Goal: Transaction & Acquisition: Purchase product/service

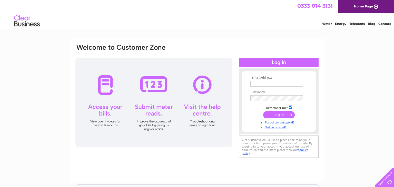
click at [297, 85] on input "text" at bounding box center [277, 84] width 53 height 6
type input "theantlersjura@gmail.com"
click at [288, 117] on input "submit" at bounding box center [279, 115] width 32 height 7
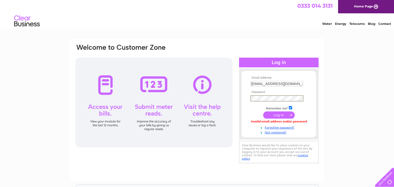
click at [263, 112] on input "submit" at bounding box center [279, 115] width 32 height 7
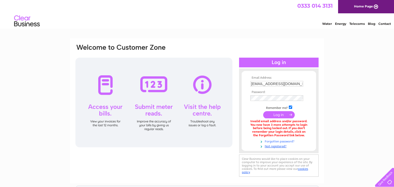
click at [285, 140] on link "Forgotten password?" at bounding box center [280, 141] width 58 height 5
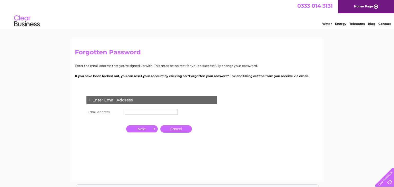
click at [161, 108] on td "1. Enter Email Address" at bounding box center [152, 99] width 134 height 17
click at [159, 113] on input "text" at bounding box center [151, 112] width 53 height 6
type input "[EMAIL_ADDRESS][DOMAIN_NAME]"
click at [138, 133] on td at bounding box center [142, 130] width 34 height 10
click at [148, 129] on input "button" at bounding box center [142, 129] width 32 height 7
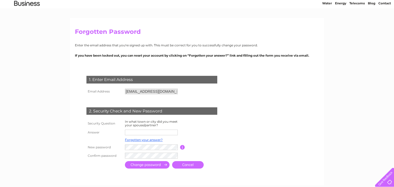
scroll to position [31, 0]
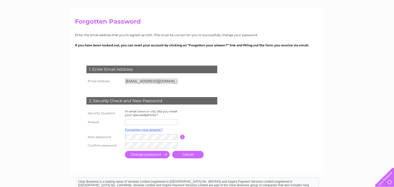
click at [167, 124] on input "text" at bounding box center [151, 123] width 53 height 6
type input "Jura"
click at [150, 155] on input "submit" at bounding box center [147, 155] width 45 height 7
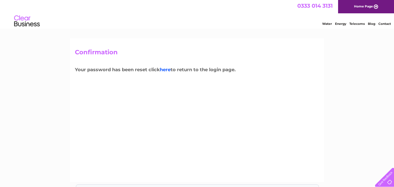
click at [171, 70] on link "here" at bounding box center [165, 70] width 11 height 6
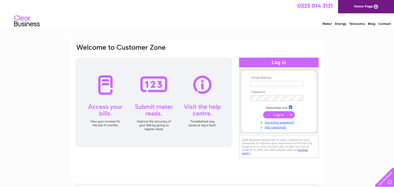
type input "theantlersjura@gmail.com"
click at [287, 115] on input "submit" at bounding box center [279, 114] width 32 height 7
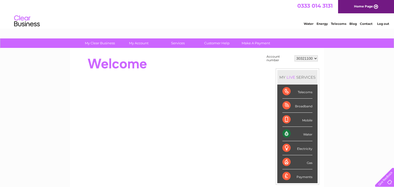
scroll to position [4, 0]
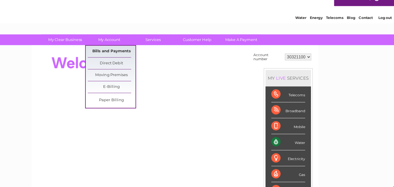
click at [144, 49] on link "Bills and Payments" at bounding box center [141, 50] width 42 height 10
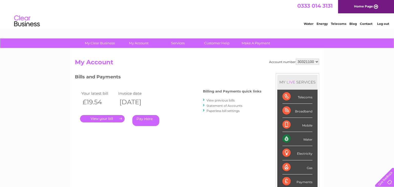
click at [140, 120] on link "Pay Here" at bounding box center [146, 120] width 27 height 11
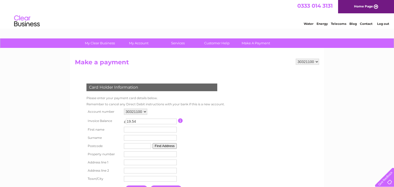
click at [135, 132] on input "text" at bounding box center [150, 130] width 53 height 6
type input "Charlotte"
click at [147, 141] on input "text" at bounding box center [150, 139] width 53 height 6
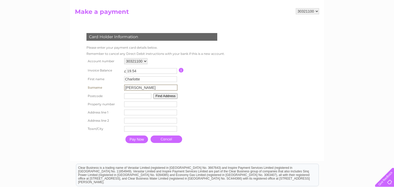
scroll to position [51, 0]
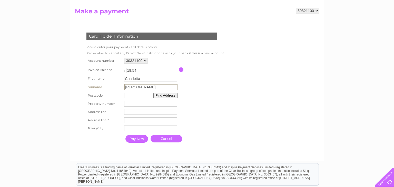
type input "Gillett"
click at [134, 95] on input "text" at bounding box center [137, 96] width 27 height 6
type input "PA60 7XS"
click at [174, 96] on button "Find Address" at bounding box center [165, 95] width 24 height 6
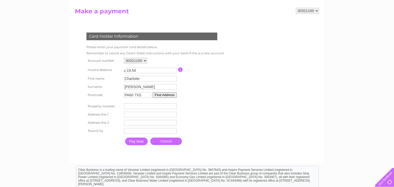
click at [159, 108] on input "number" at bounding box center [150, 107] width 53 height 6
click at [145, 116] on input "text" at bounding box center [150, 115] width 53 height 6
type input "The Antlers"
click at [153, 121] on input "text" at bounding box center [150, 124] width 53 height 6
type input "Craighouse"
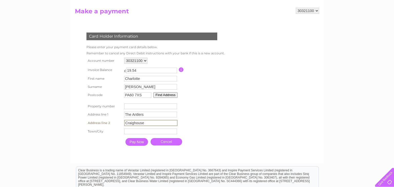
click at [149, 130] on input "text" at bounding box center [150, 132] width 53 height 6
type input "Isle of Jura"
click at [143, 141] on input "Pay Now" at bounding box center [137, 142] width 23 height 8
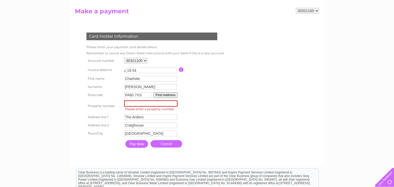
click at [155, 103] on input "number" at bounding box center [150, 104] width 53 height 6
type input "1"
click at [139, 145] on input "Pay Now" at bounding box center [137, 144] width 23 height 8
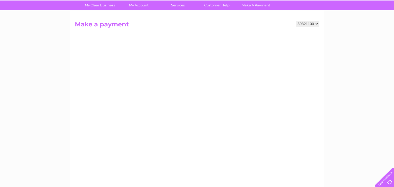
scroll to position [36, 0]
